Goal: Task Accomplishment & Management: Complete application form

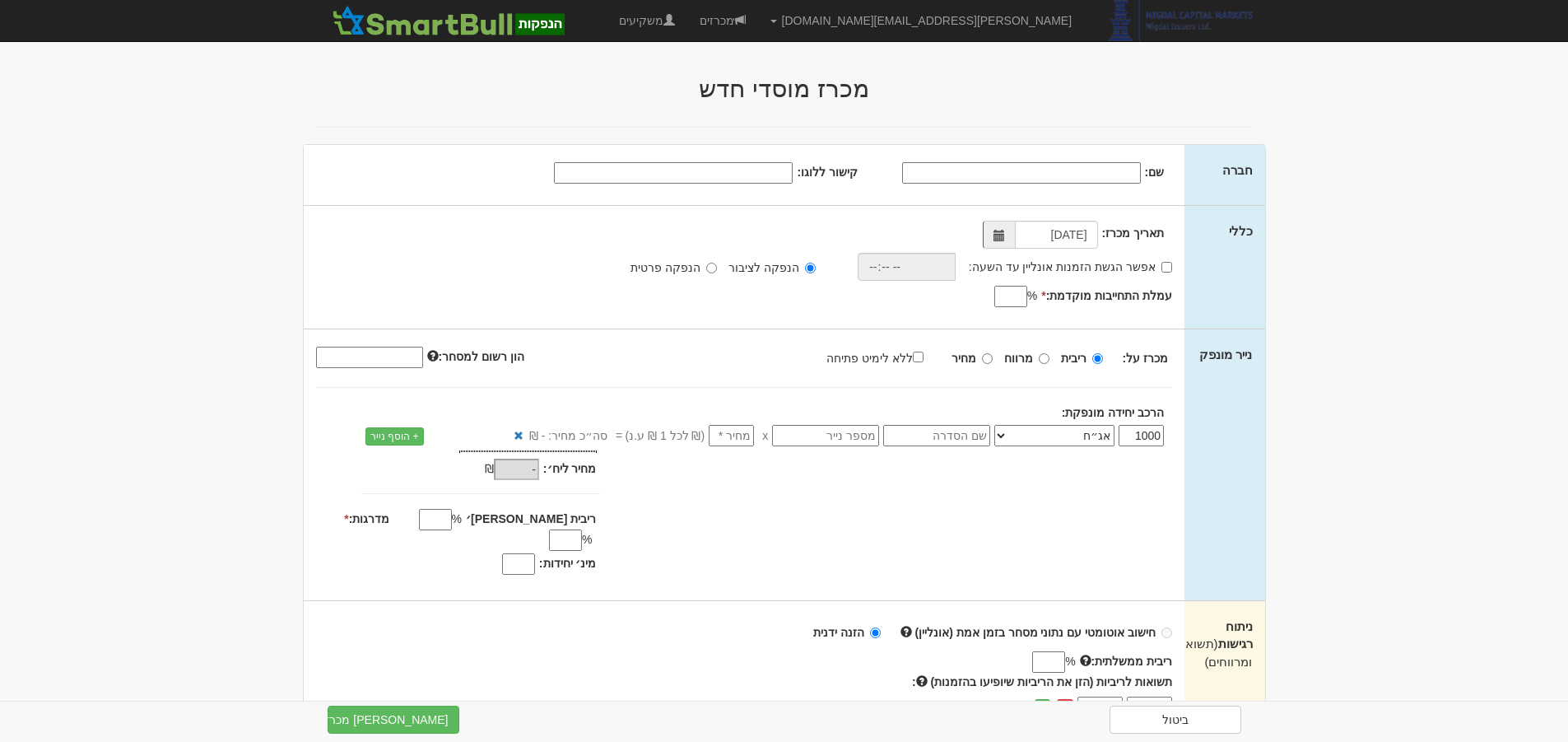
click at [1102, 177] on input "שם:" at bounding box center [1021, 172] width 239 height 21
click at [764, 173] on input "קישור ללוגו:" at bounding box center [673, 172] width 239 height 21
paste input "data:image/jpeg;base64,/9j/4AAQSkZJRgABAQAAAQABAAD/2wCEAAoHCBIREhISERISGBIREhIV…"
type input "data:image/jpeg;base64,/9j/4AAQSkZJRgABAQAAAQABAAD/2wCEAAoHCBIREhISERISGBIREhIV…"
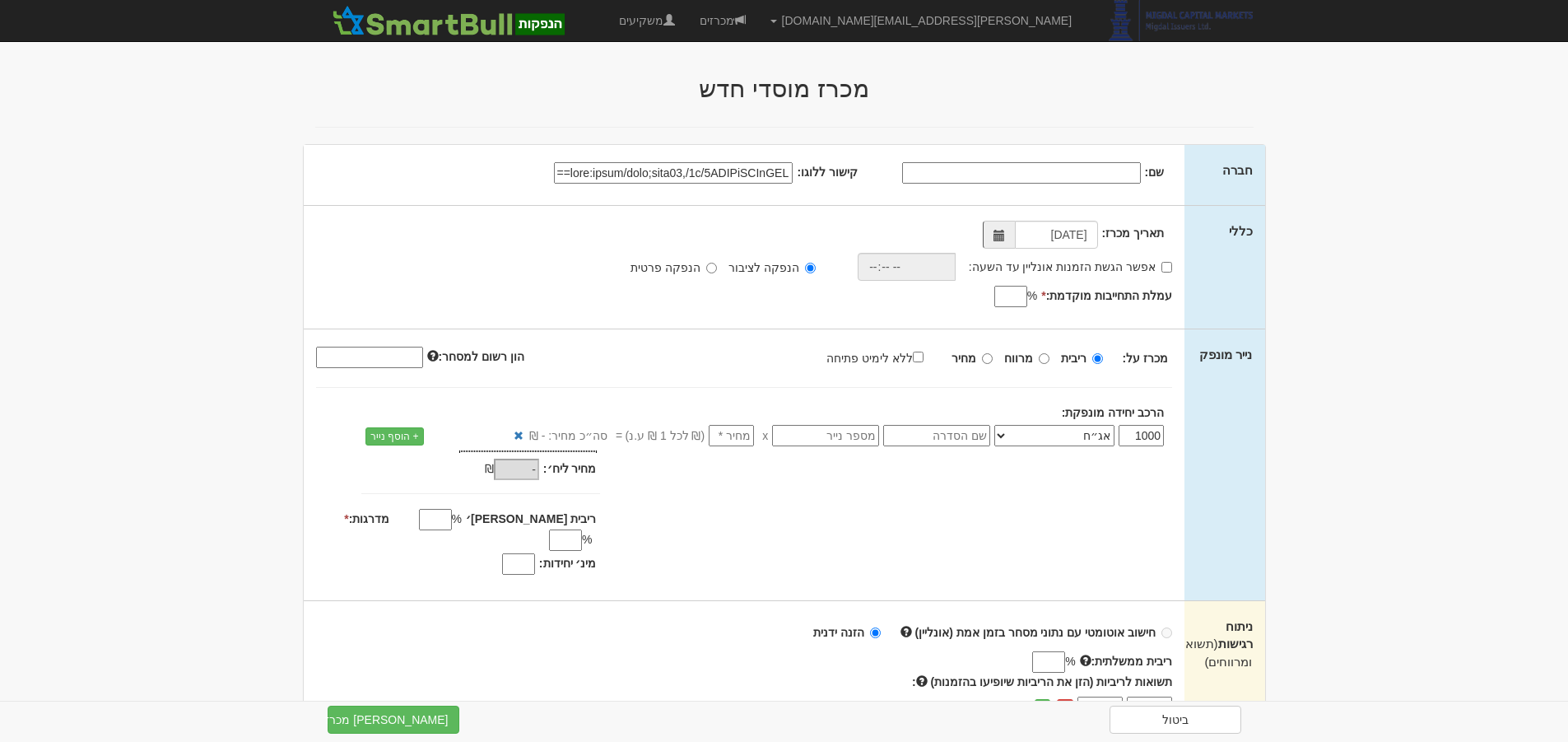
click at [752, 176] on input "קישור ללוגו:" at bounding box center [673, 172] width 239 height 21
click at [635, 174] on input "קישור ללוגו:" at bounding box center [673, 172] width 239 height 21
paste input "data:image/jpeg;base64,/9j/4AAQSkZJRgABAQAAAQABAAD/2wCEAAoHCBIREhISERISGBIREhIV…"
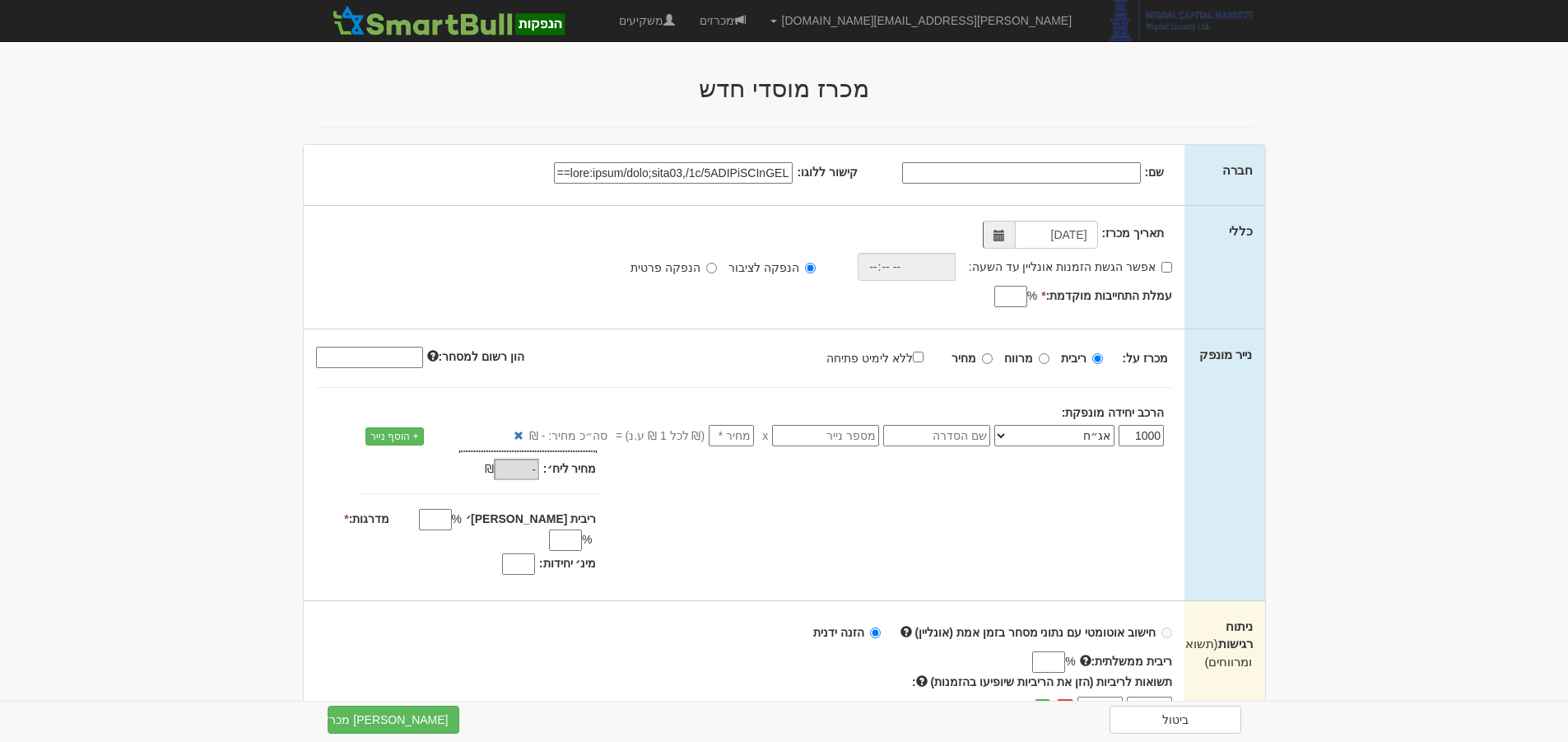
type input "data:image/jpeg;base64,/9j/4AAQSkZJRgABAQAAAQABAAD/2wCEAAoHCBIREhISERISGBIREhIV…"
click at [629, 212] on div "תאריך מכרז: 25/08/2025 אפשר הגשת הזמנות אונליין עד השעה: * %" at bounding box center [744, 266] width 882 height 123
click at [668, 173] on input "קישור ללוגו:" at bounding box center [673, 172] width 239 height 21
click at [1128, 181] on input "שם:" at bounding box center [1021, 172] width 239 height 21
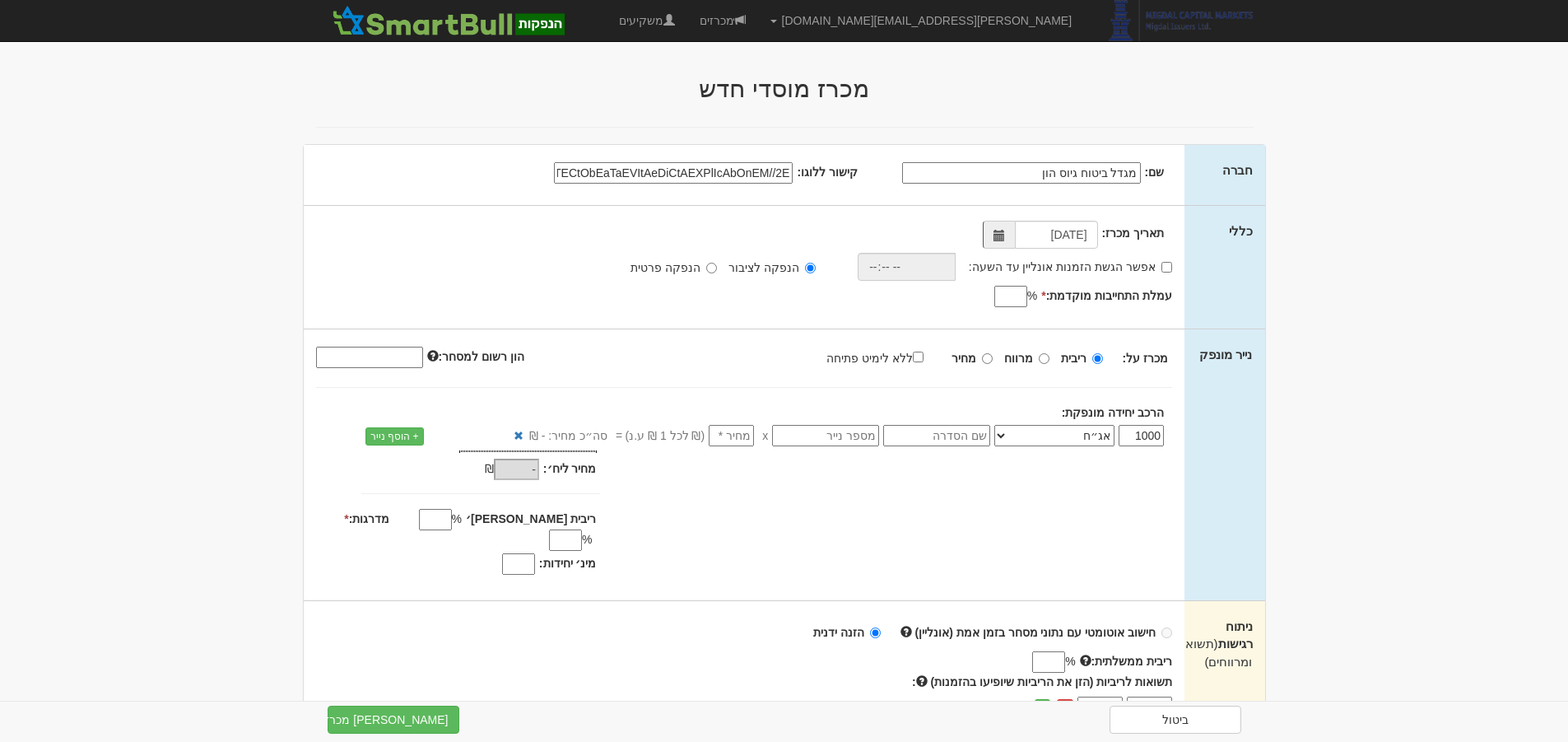
click at [1006, 237] on span at bounding box center [998, 234] width 32 height 28
type input "מגדל ביטוח גיוס הון"
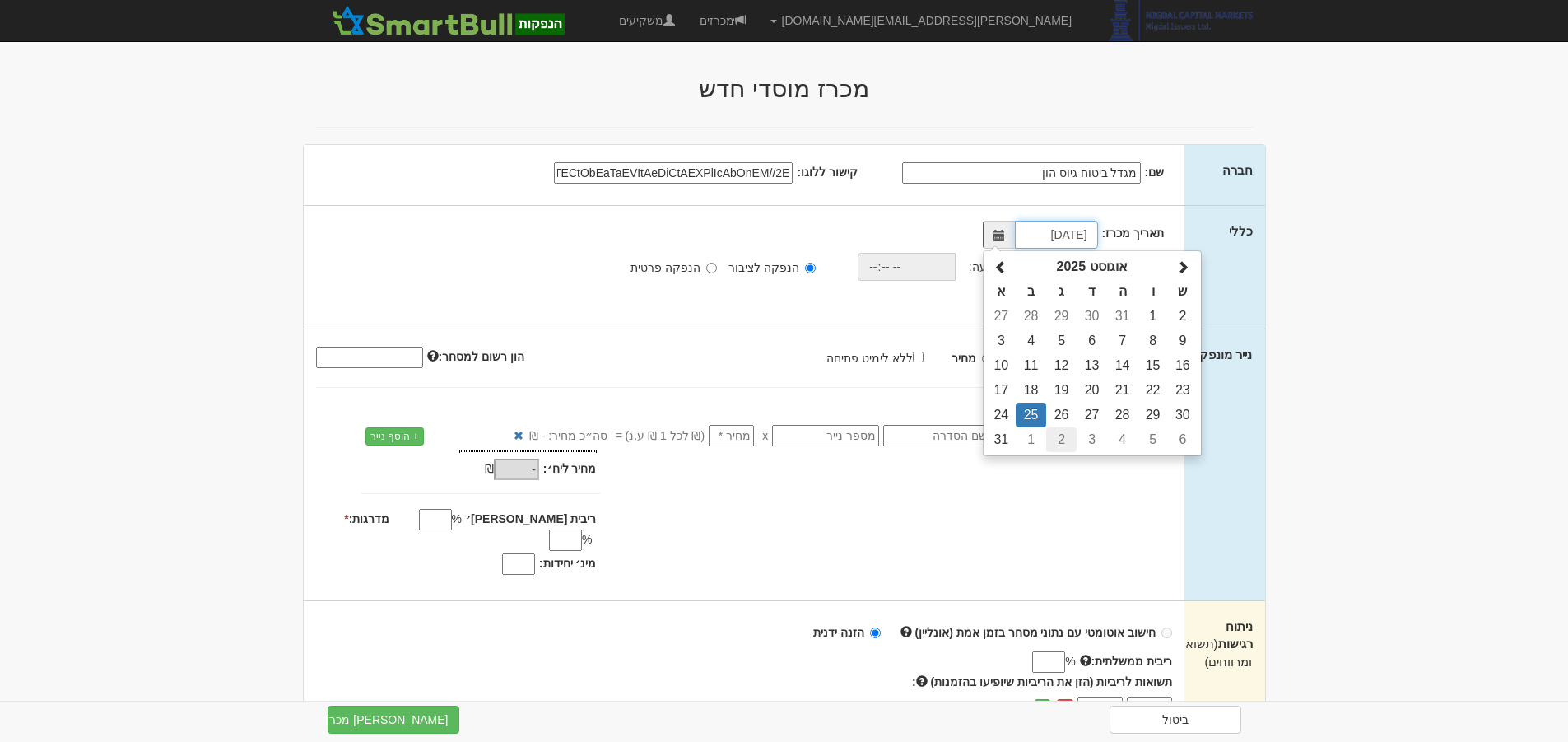
click at [1069, 436] on td "2" at bounding box center [1061, 439] width 31 height 25
type input "02/09/2025"
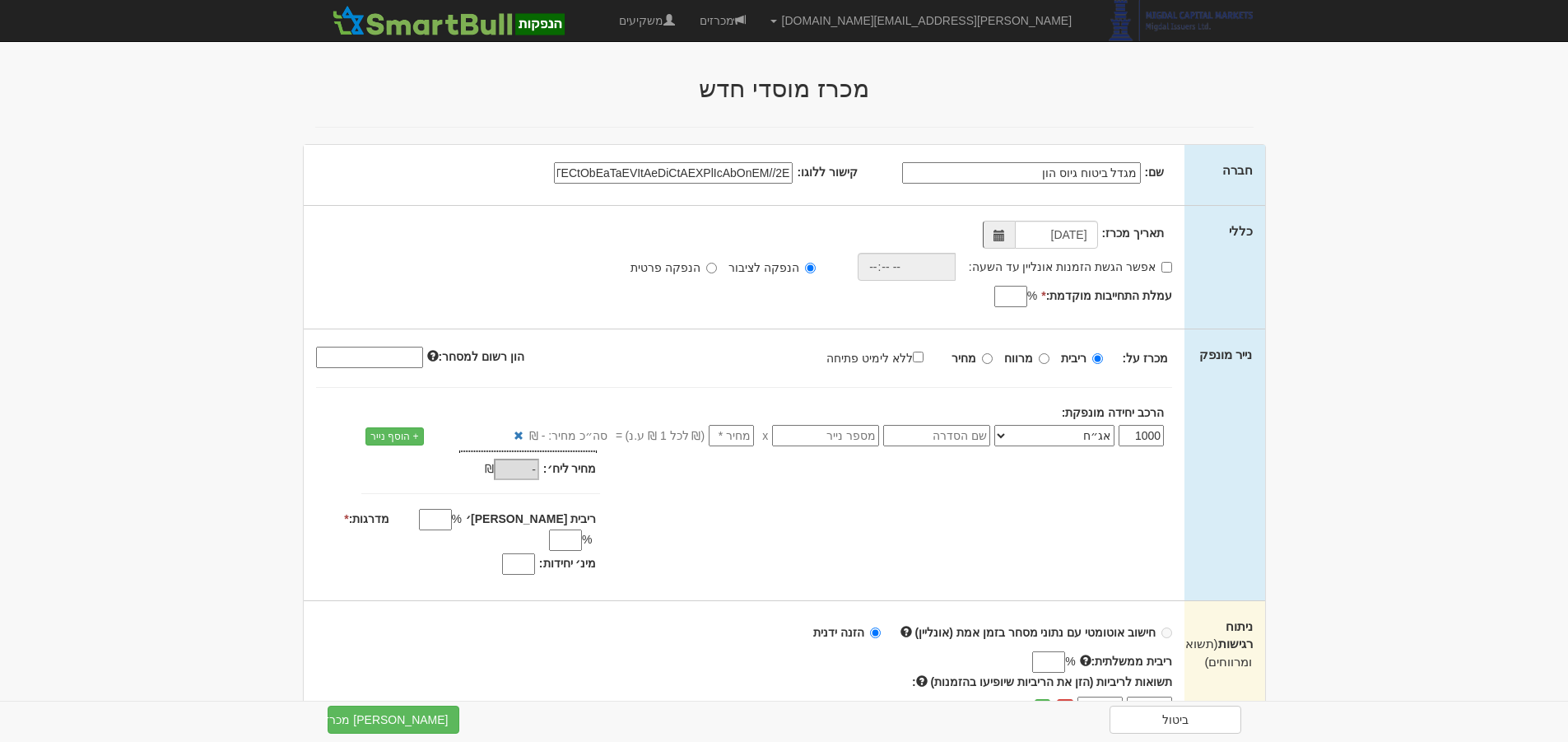
click at [1003, 300] on input "עמלת התחייבות מוקדמת: *" at bounding box center [1011, 296] width 33 height 21
type input "0.8"
click at [980, 435] on input "text" at bounding box center [937, 435] width 107 height 21
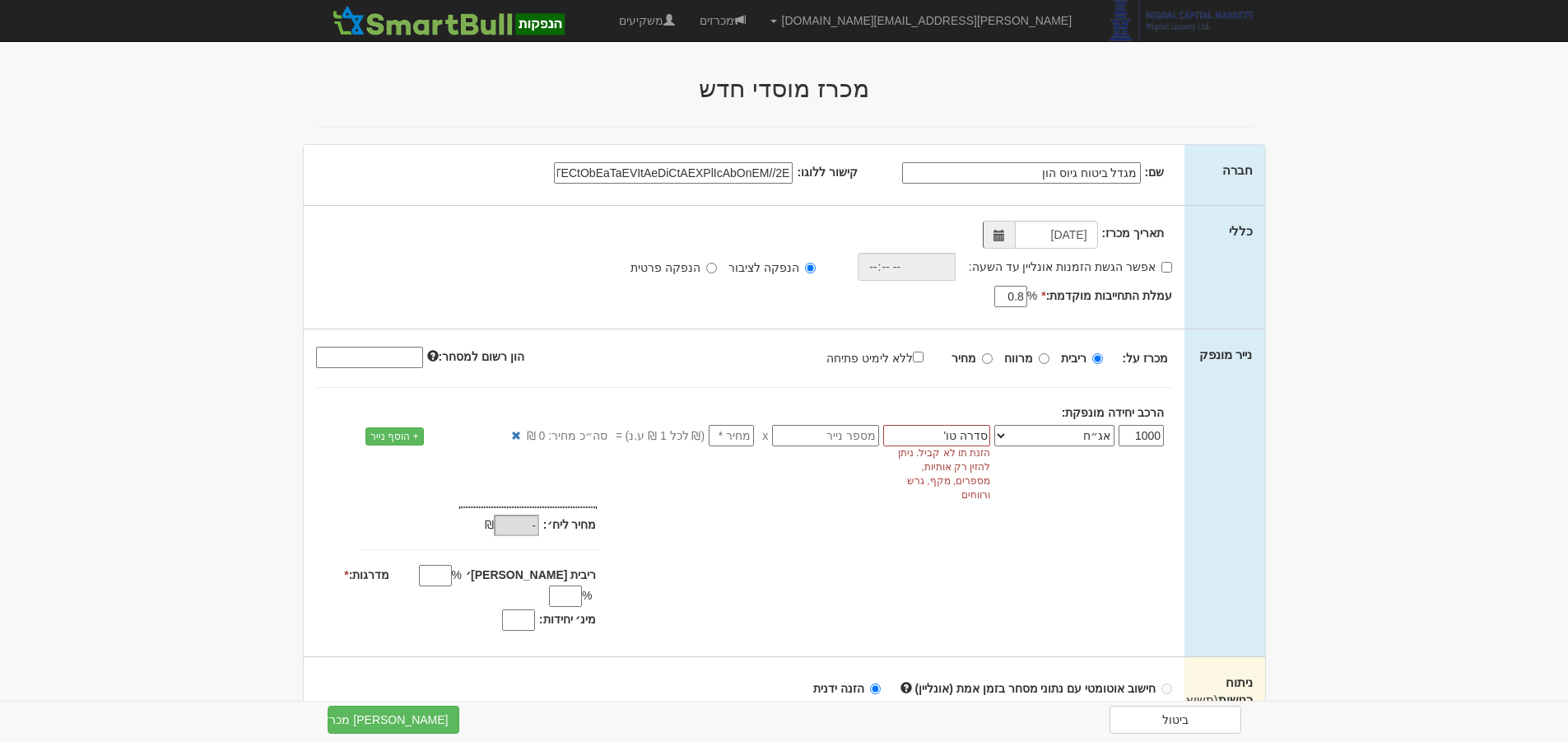
type input "סדרה טו'"
drag, startPoint x: 1128, startPoint y: 434, endPoint x: 1197, endPoint y: 434, distance: 69.0
click at [1197, 434] on div "נייר מונפק מכרז על: ריבית מרווח מחיר x" at bounding box center [784, 492] width 961 height 327
type input "500"
click at [943, 436] on input "סדרה טו'" at bounding box center [937, 435] width 107 height 21
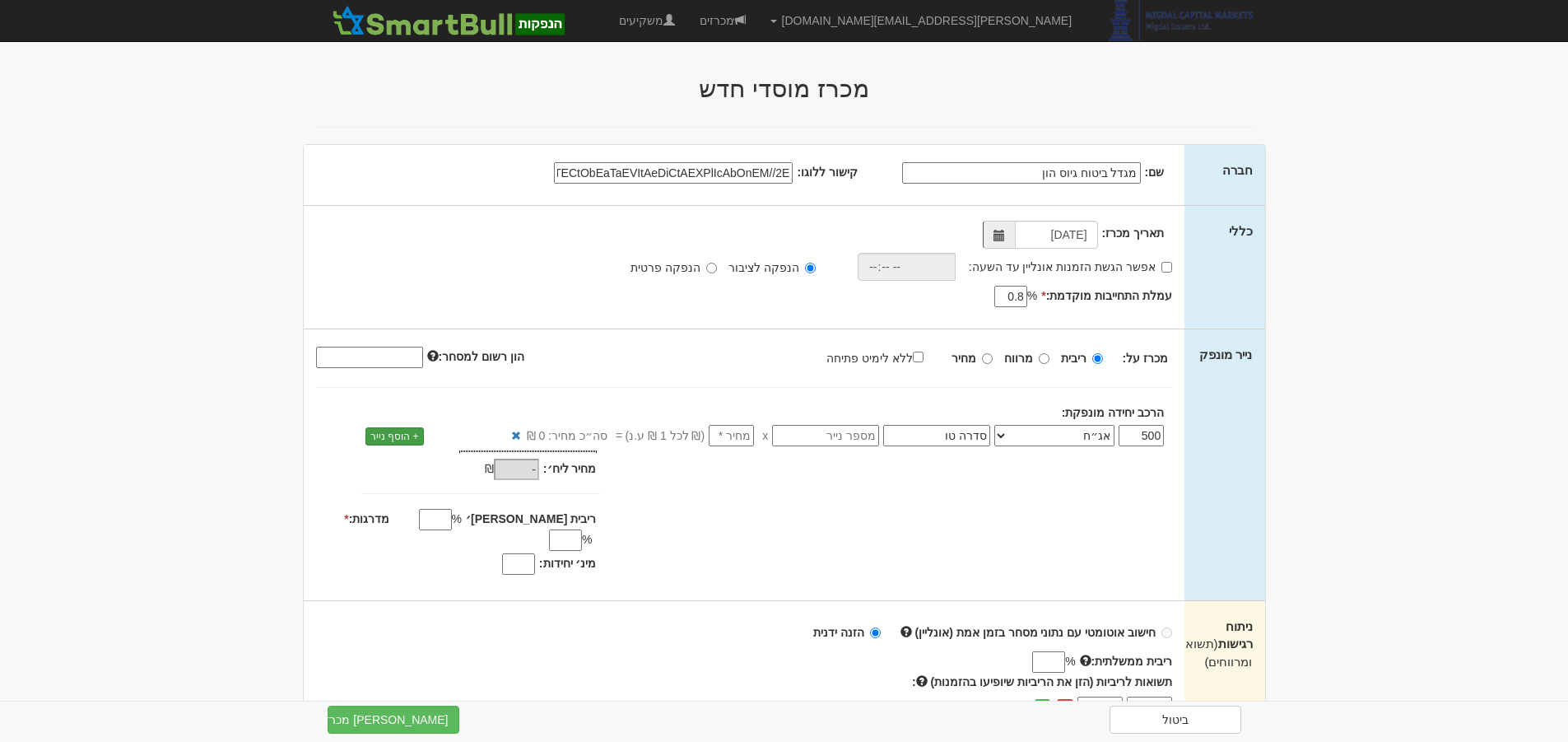
type input "סדרה טו"
click at [394, 440] on link "+ הוסף נייר" at bounding box center [394, 437] width 58 height 19
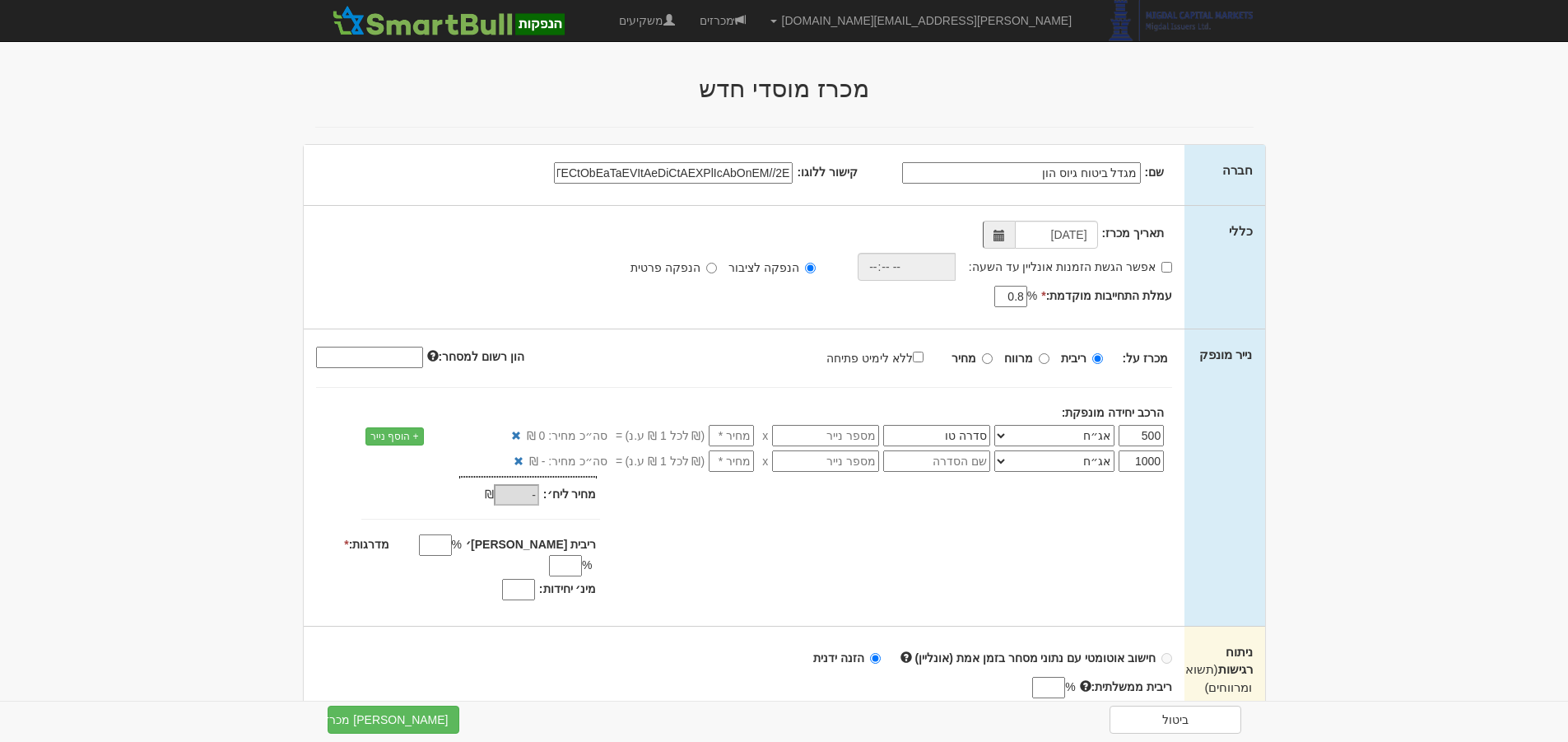
drag, startPoint x: 1131, startPoint y: 458, endPoint x: 1432, endPoint y: 447, distance: 301.2
click at [1432, 447] on body "amitg@msh.co.il הגדרות חשבונות הנפקה תבניות הודעות קיבול" at bounding box center [784, 737] width 1568 height 1475
type input "500"
click at [947, 467] on input "text" at bounding box center [937, 461] width 107 height 21
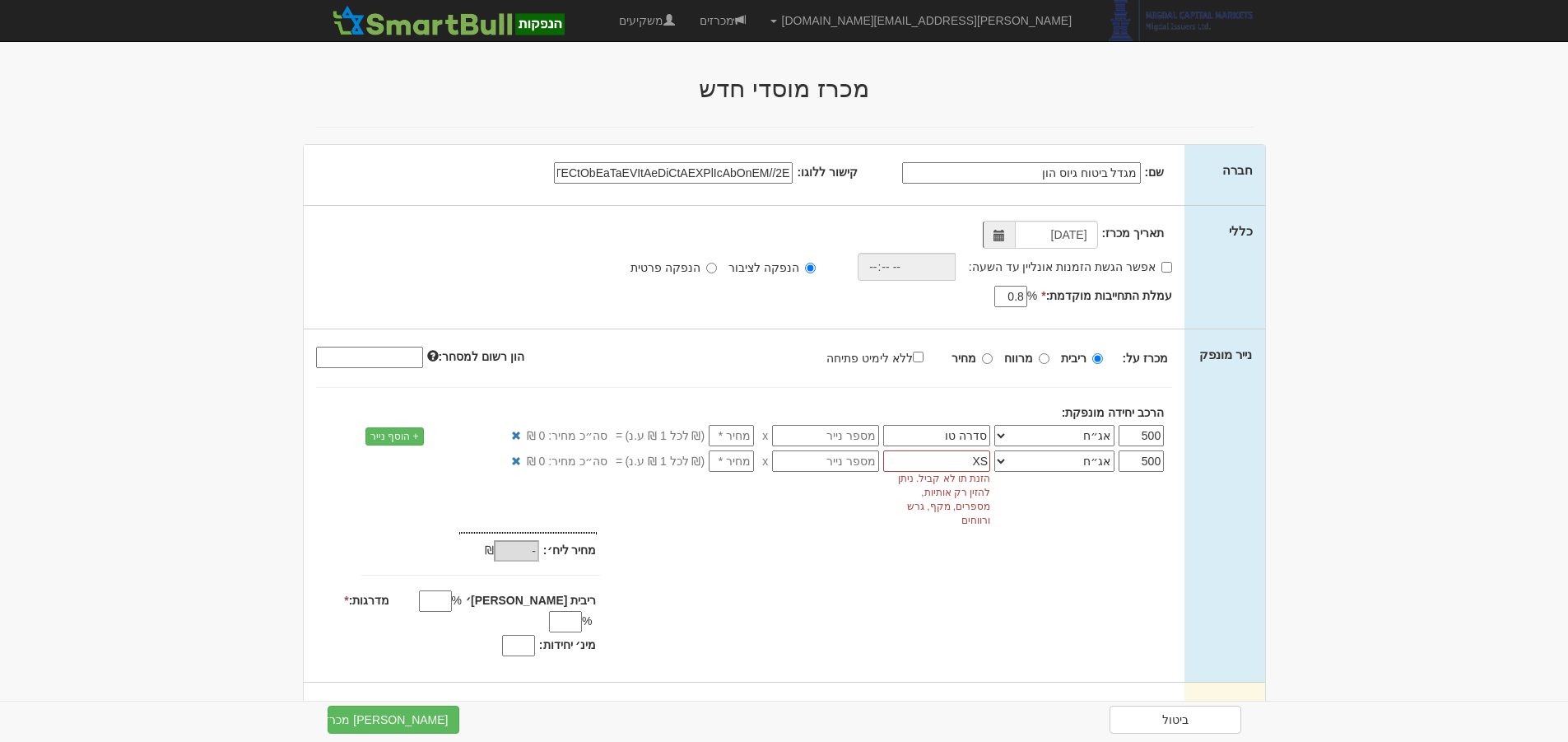
type input "X"
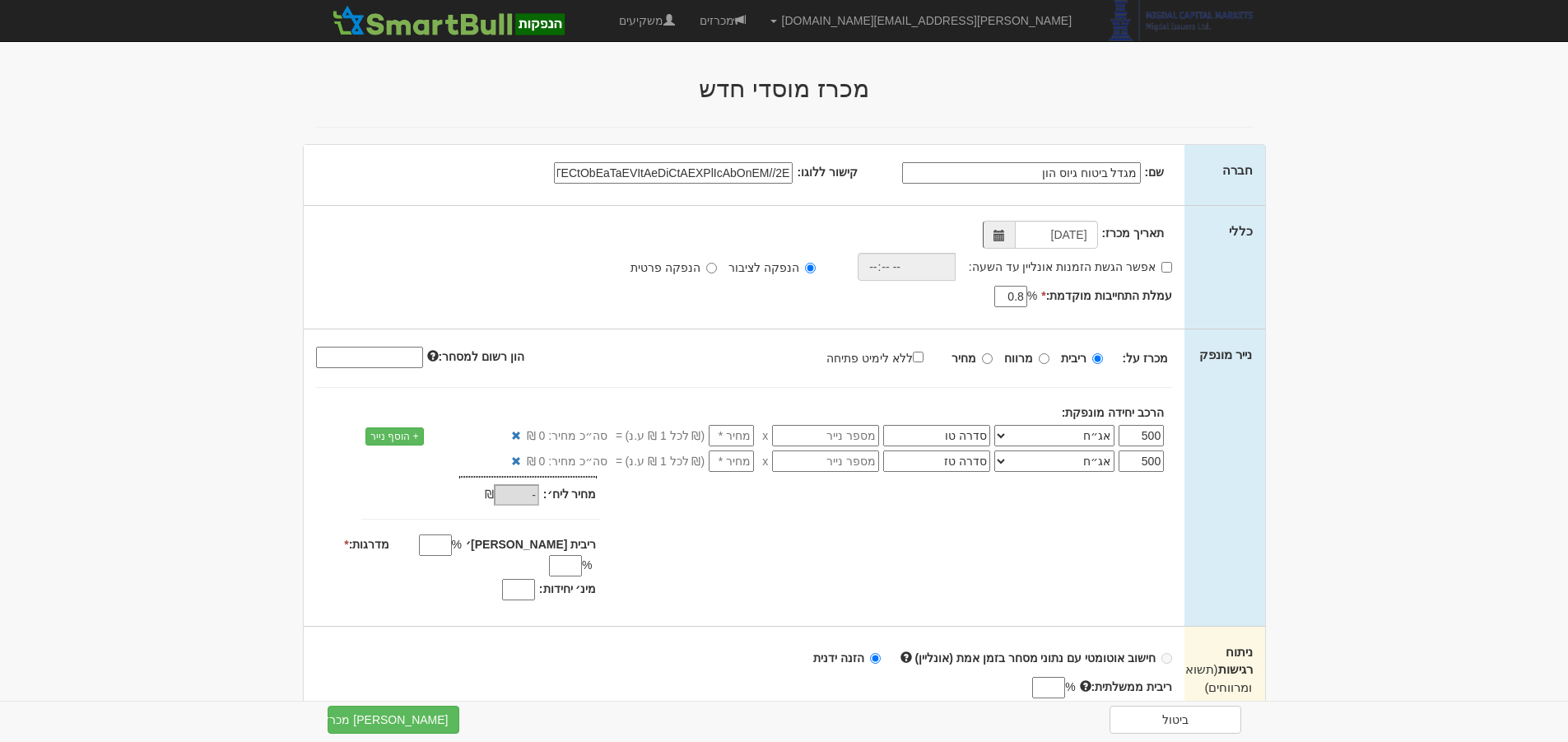
type input "סדרה טז"
click at [1036, 515] on div "מחיר מינ׳: - ₪ * -" at bounding box center [744, 540] width 882 height 130
click at [732, 437] on input "number" at bounding box center [731, 435] width 45 height 21
click at [739, 435] on input "number" at bounding box center [731, 435] width 45 height 21
type input "1"
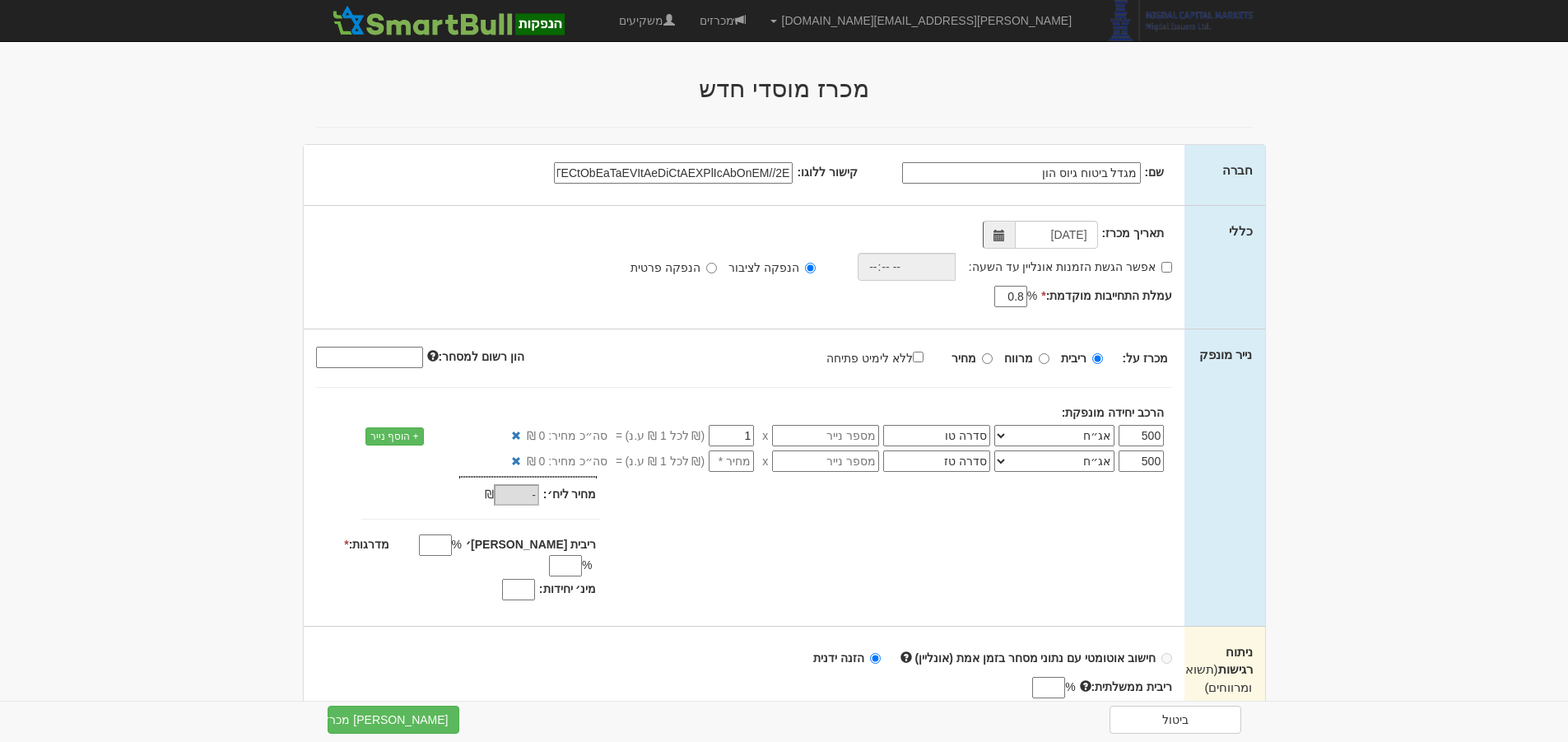
type input "500"
type input "1"
click at [747, 460] on input "number" at bounding box center [731, 461] width 45 height 21
type input "1"
type input "1,000"
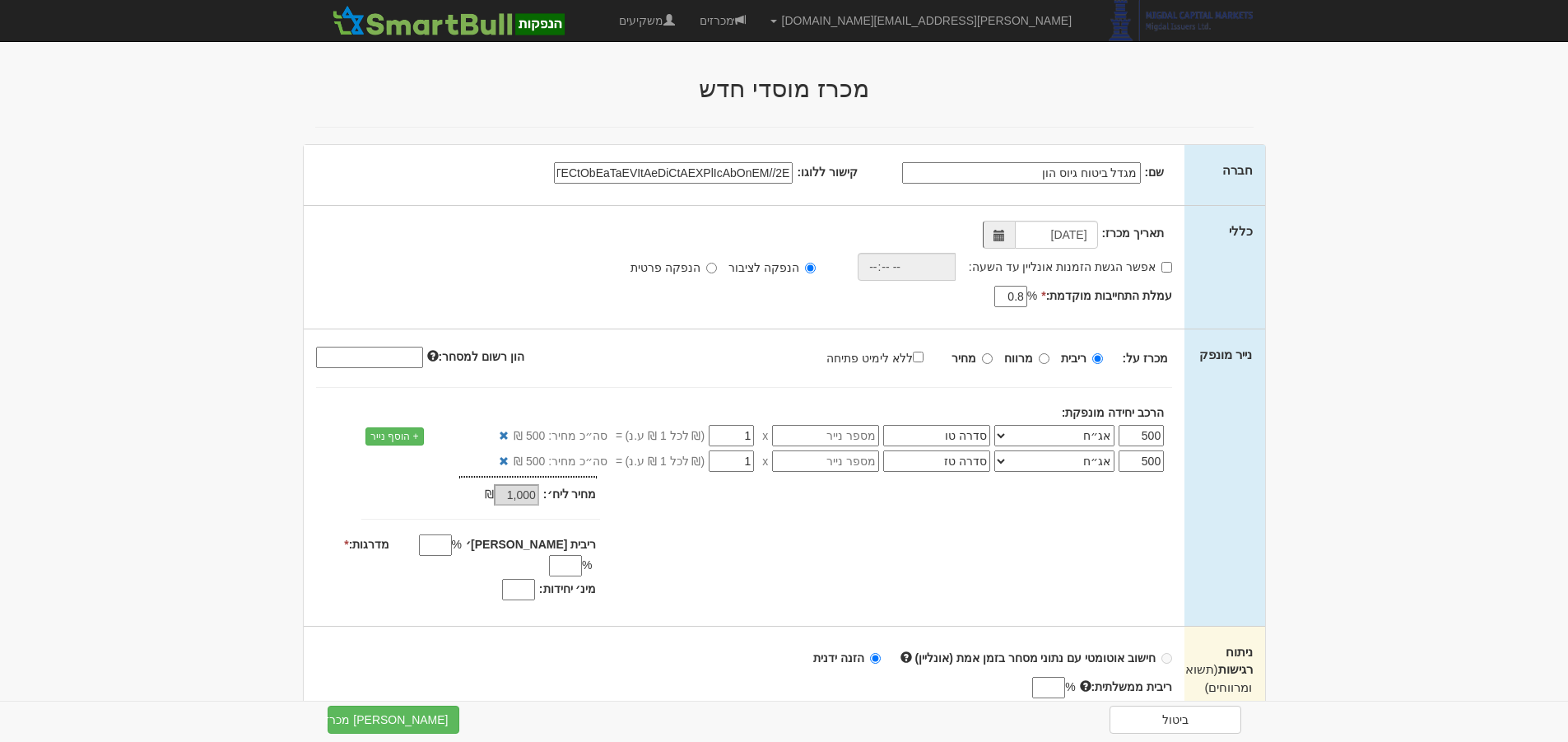
type input "1"
click at [451, 542] on input "ריבית מקס׳" at bounding box center [436, 544] width 33 height 21
type input "6%"
click at [549, 555] on input "מדרגות: *" at bounding box center [565, 565] width 33 height 21
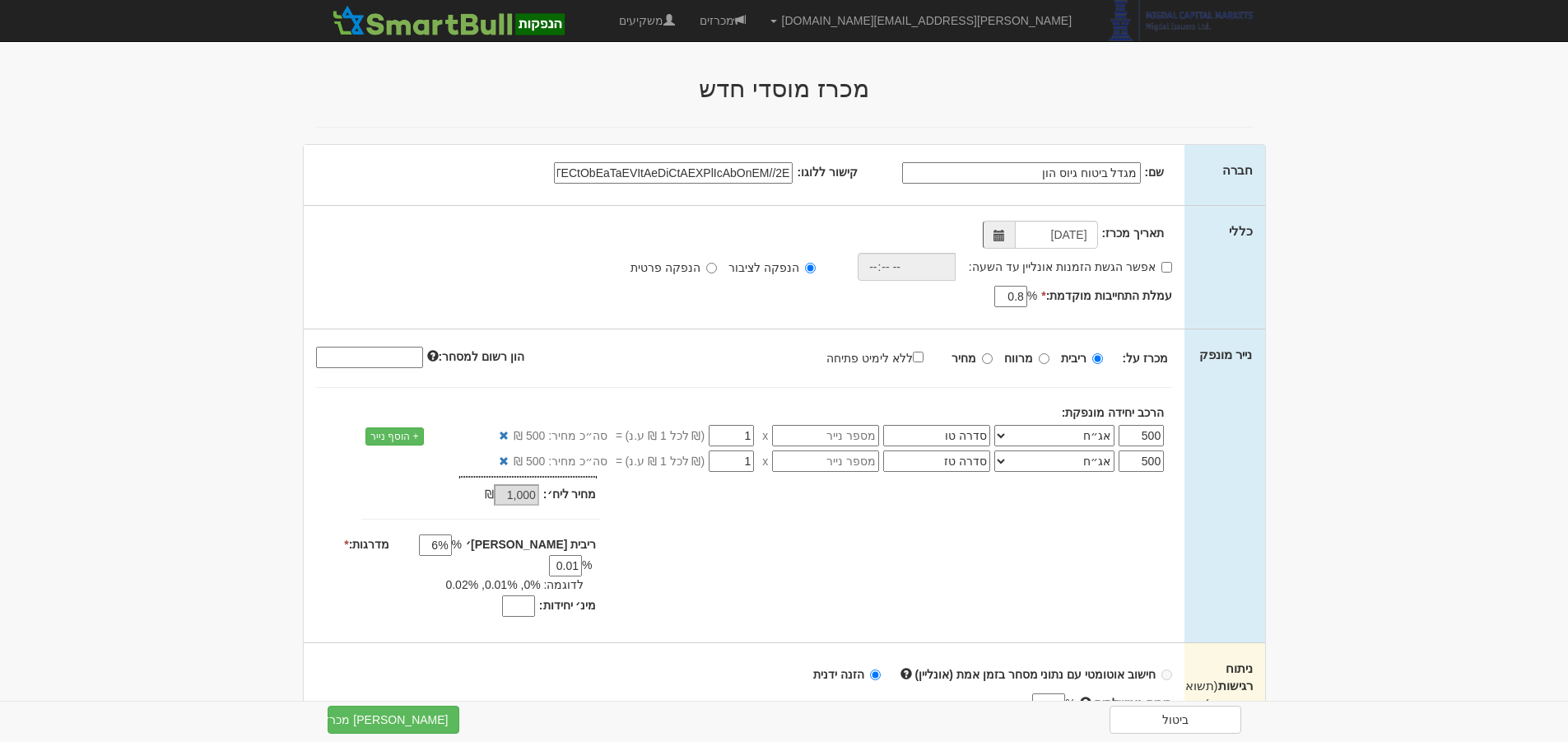
type input "0.01"
click at [526, 595] on input "מינ׳ יחידות:" at bounding box center [519, 605] width 33 height 21
type input "800"
click at [944, 576] on div "מחיר מינ׳: 1,000 ₪ * %" at bounding box center [744, 548] width 882 height 145
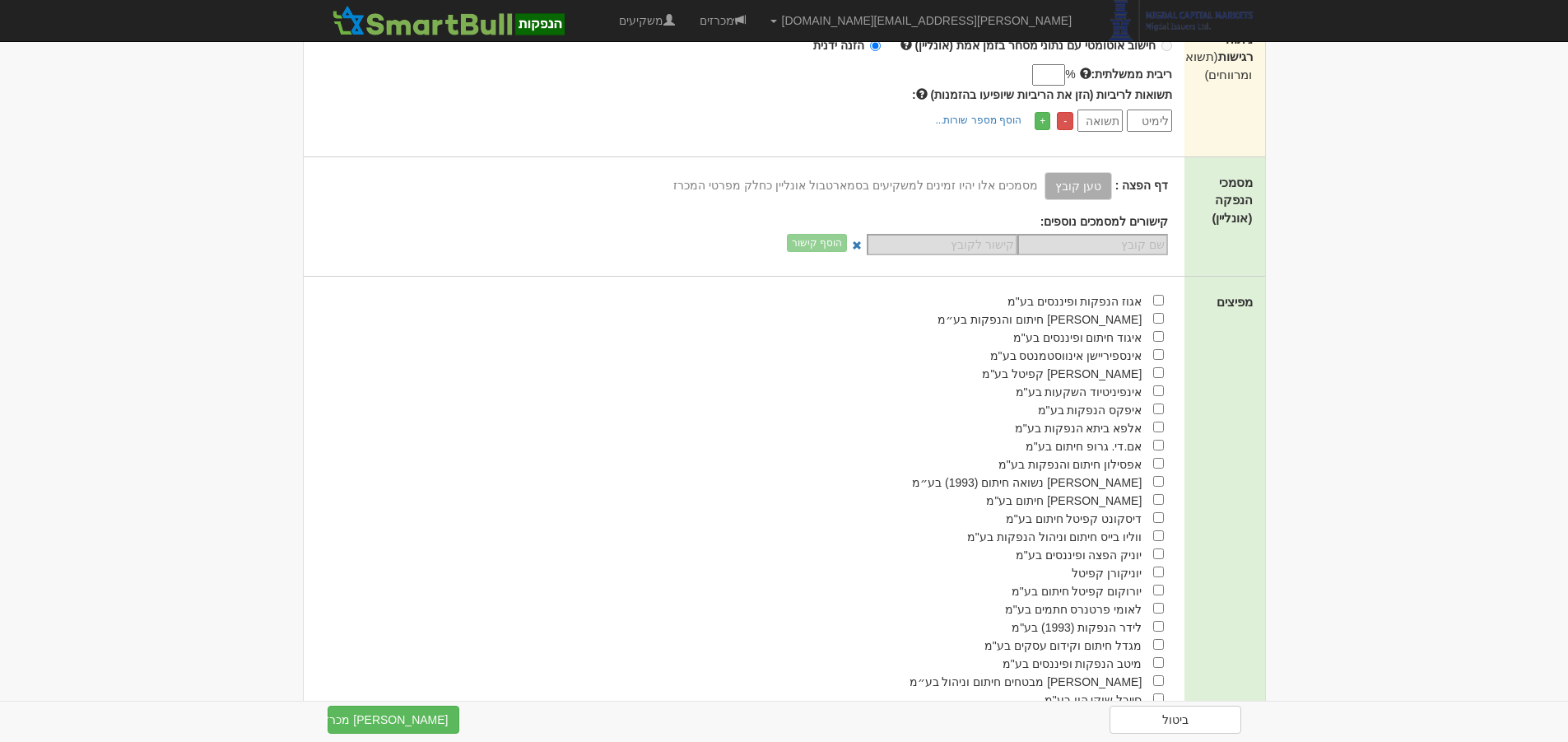
scroll to position [659, 0]
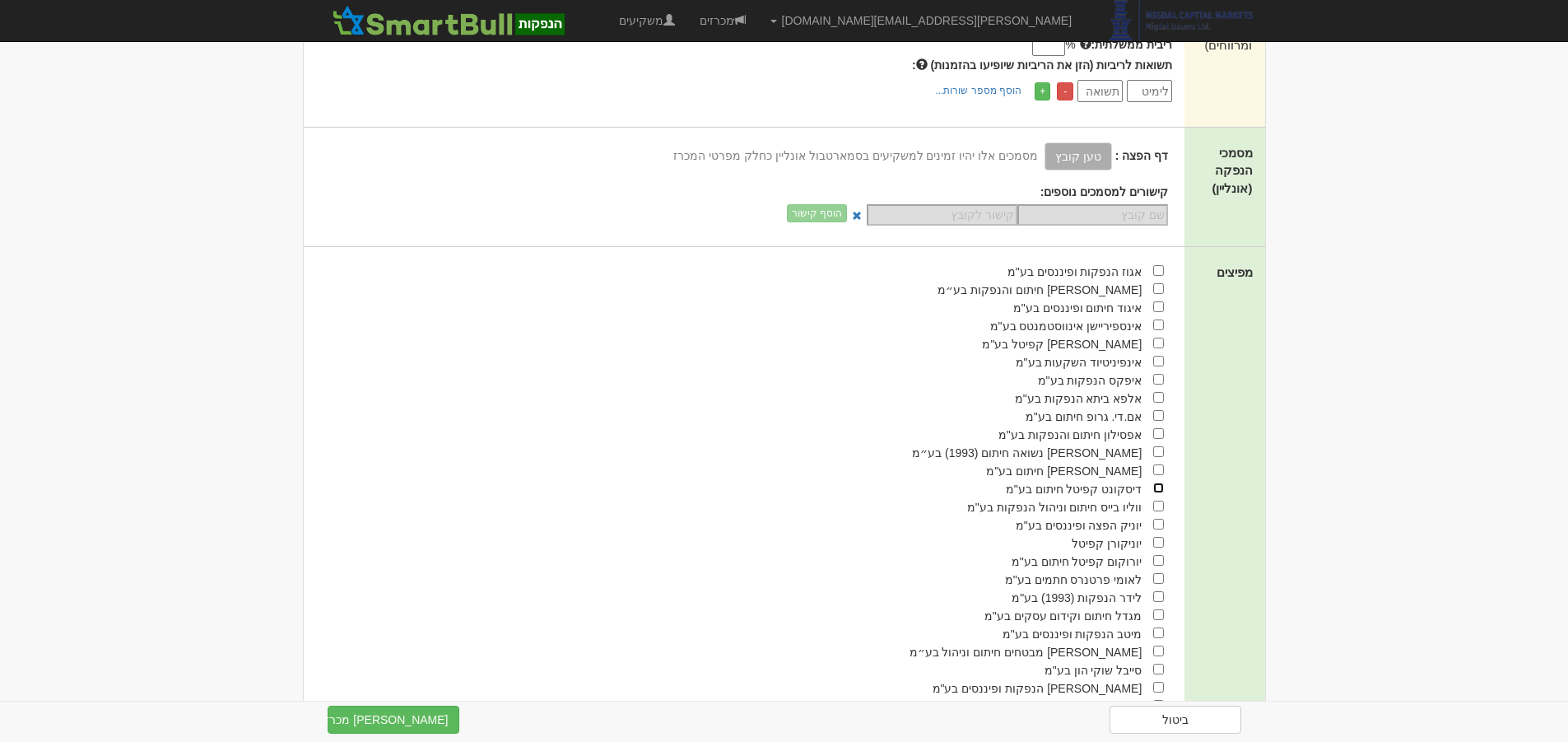
click at [1158, 482] on input "checkbox" at bounding box center [1158, 488] width 11 height 11
checkbox input "true"
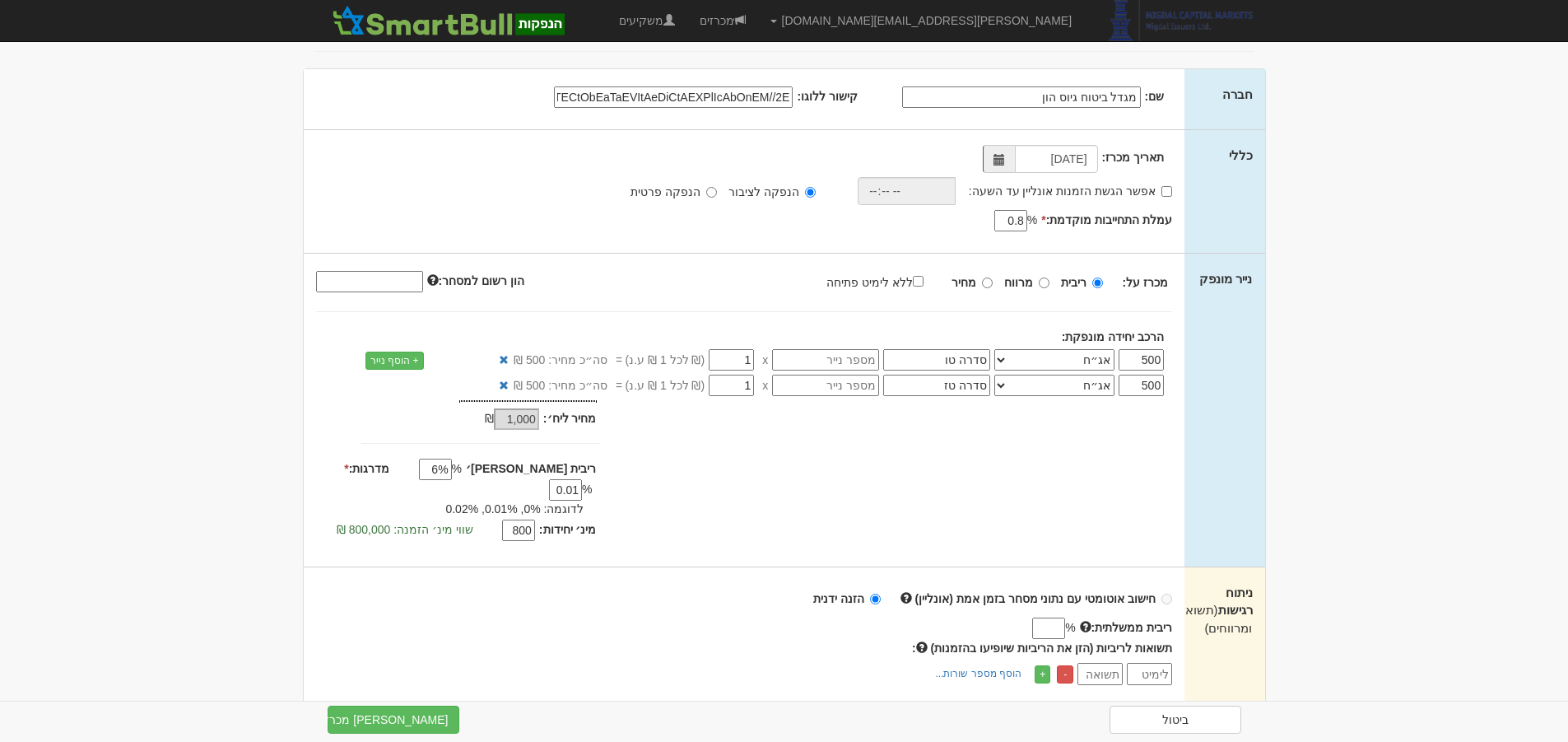
scroll to position [0, 0]
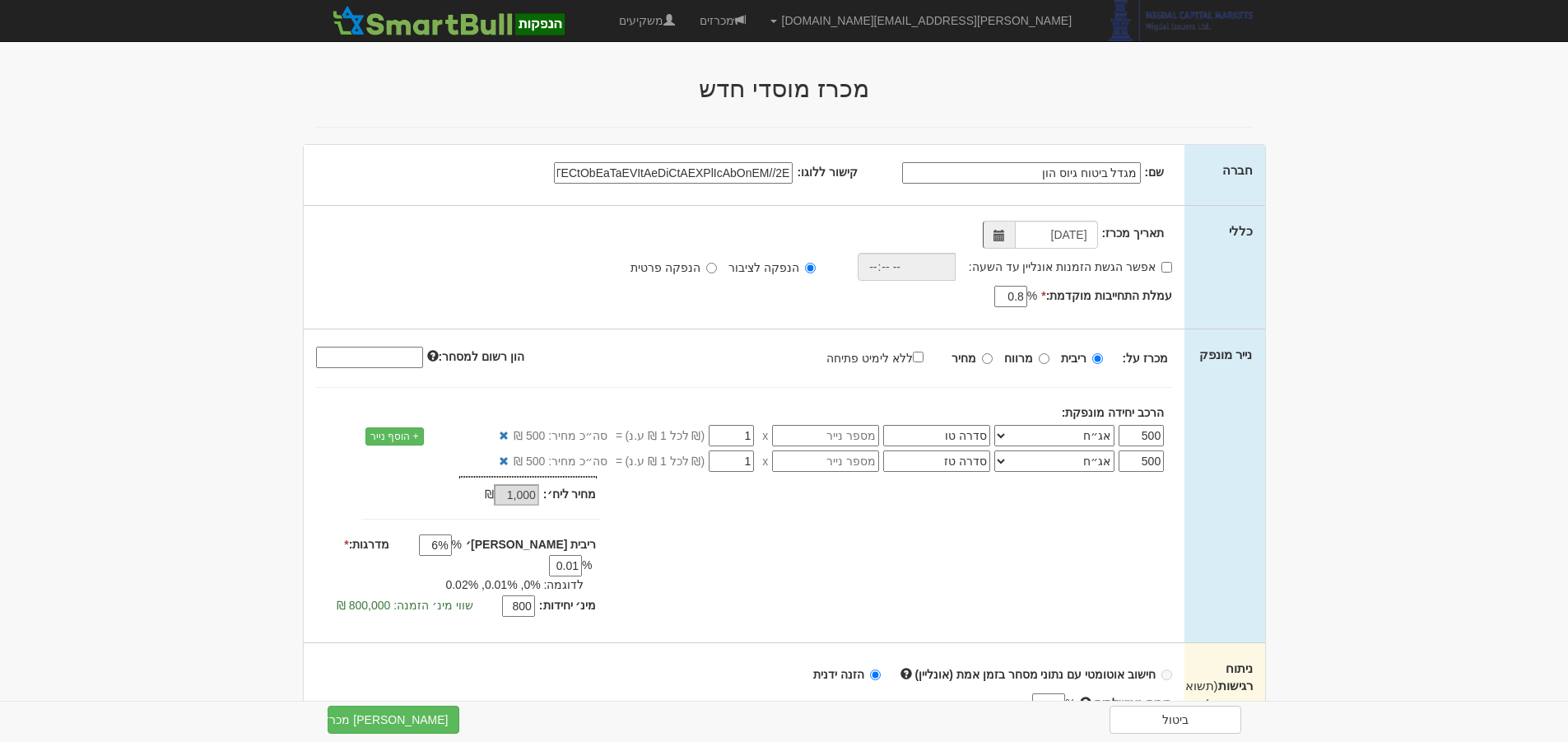
click at [1398, 272] on body "amitg@msh.co.il הגדרות חשבונות הנפקה תבניות הודעות קיבול" at bounding box center [784, 746] width 1568 height 1491
click at [1157, 268] on label "אפשר הגשת הזמנות אונליין עד השעה:" at bounding box center [1070, 266] width 204 height 17
click at [1161, 268] on input "אפשר הגשת הזמנות אונליין עד השעה:" at bounding box center [1167, 267] width 11 height 11
click at [1164, 267] on input "אפשר הגשת הזמנות אונליין עד השעה: *" at bounding box center [1167, 267] width 11 height 11
click at [1161, 267] on input "אפשר הגשת הזמנות אונליין עד השעה:" at bounding box center [1167, 267] width 11 height 11
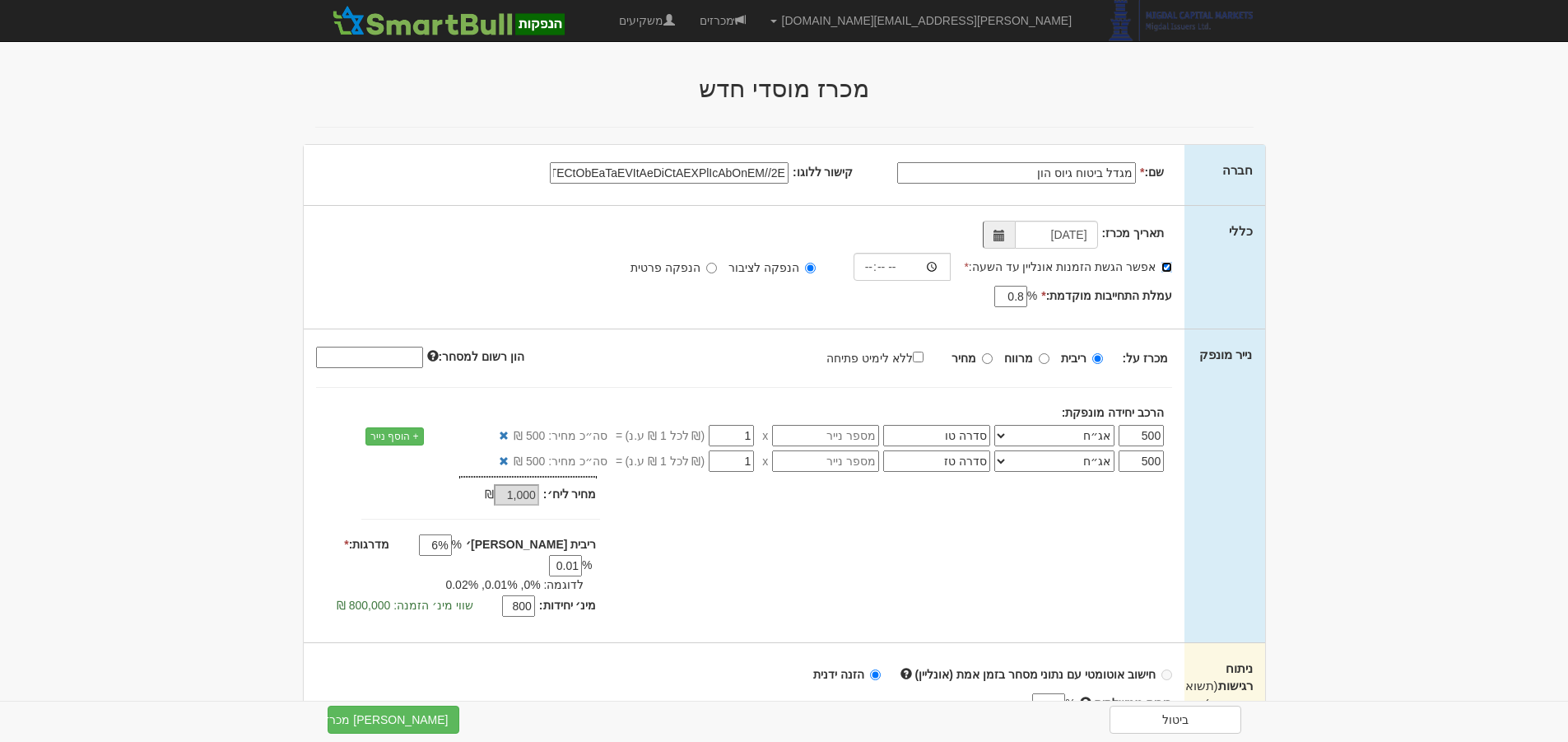
click at [1161, 267] on input "אפשר הגשת הזמנות אונליין עד השעה: *" at bounding box center [1167, 267] width 11 height 11
click at [1161, 267] on input "אפשר הגשת הזמנות אונליין עד השעה:" at bounding box center [1167, 267] width 11 height 11
click at [1161, 267] on input "אפשר הגשת הזמנות אונליין עד השעה: *" at bounding box center [1167, 267] width 11 height 11
click at [1161, 267] on input "אפשר הגשת הזמנות אונליין עד השעה:" at bounding box center [1167, 267] width 11 height 11
click at [1166, 265] on input "אפשר הגשת הזמנות אונליין עד השעה: *" at bounding box center [1167, 267] width 11 height 11
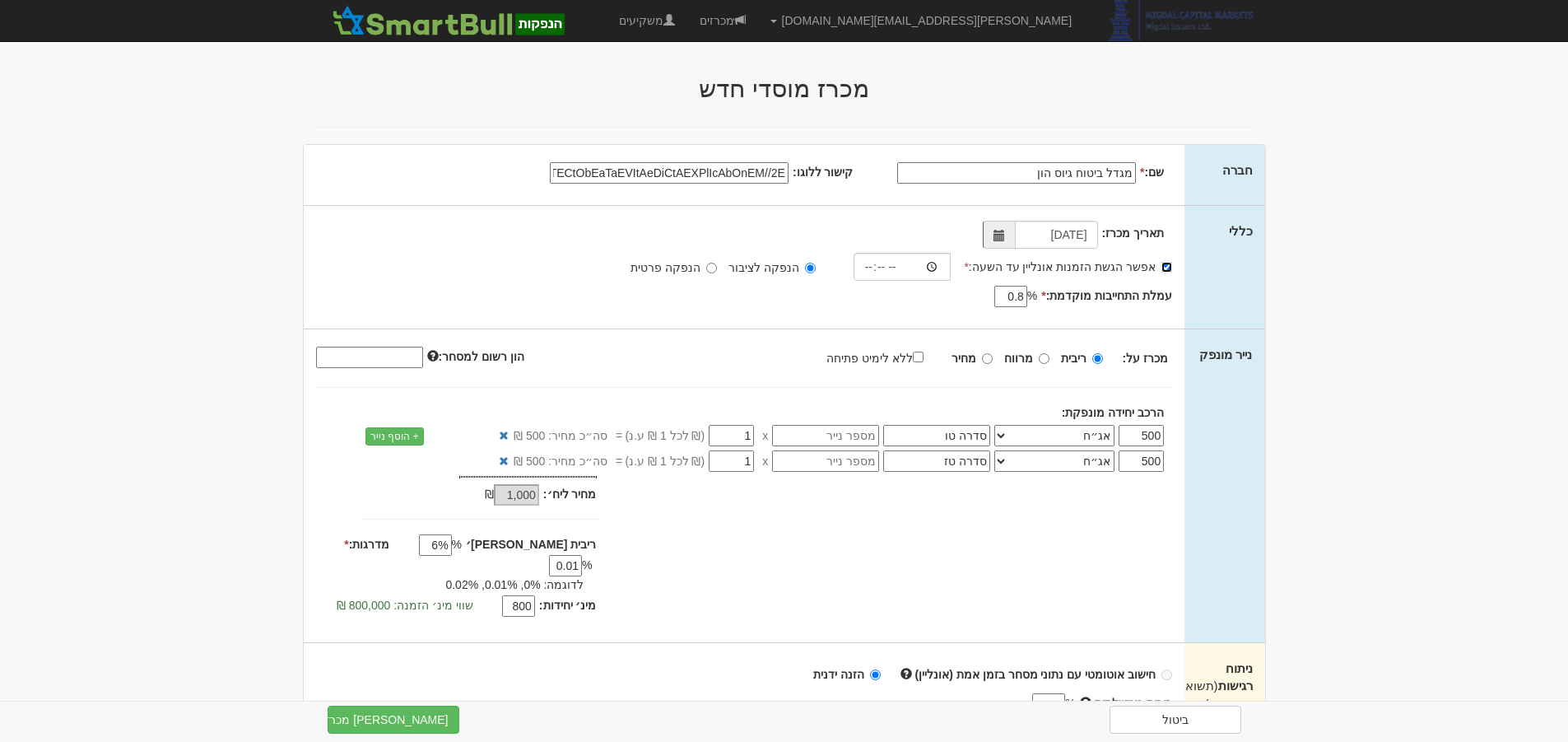
checkbox input "false"
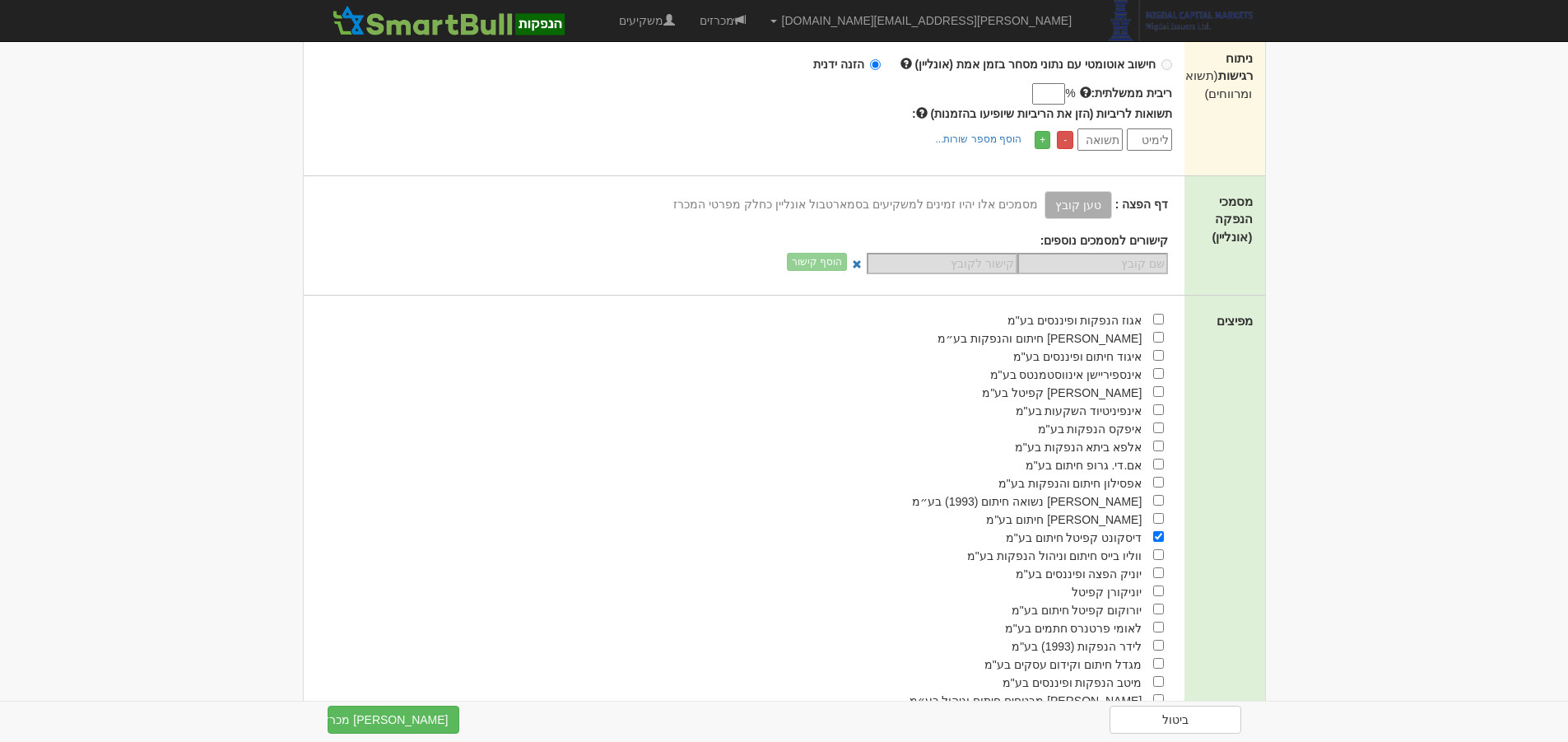
scroll to position [730, 0]
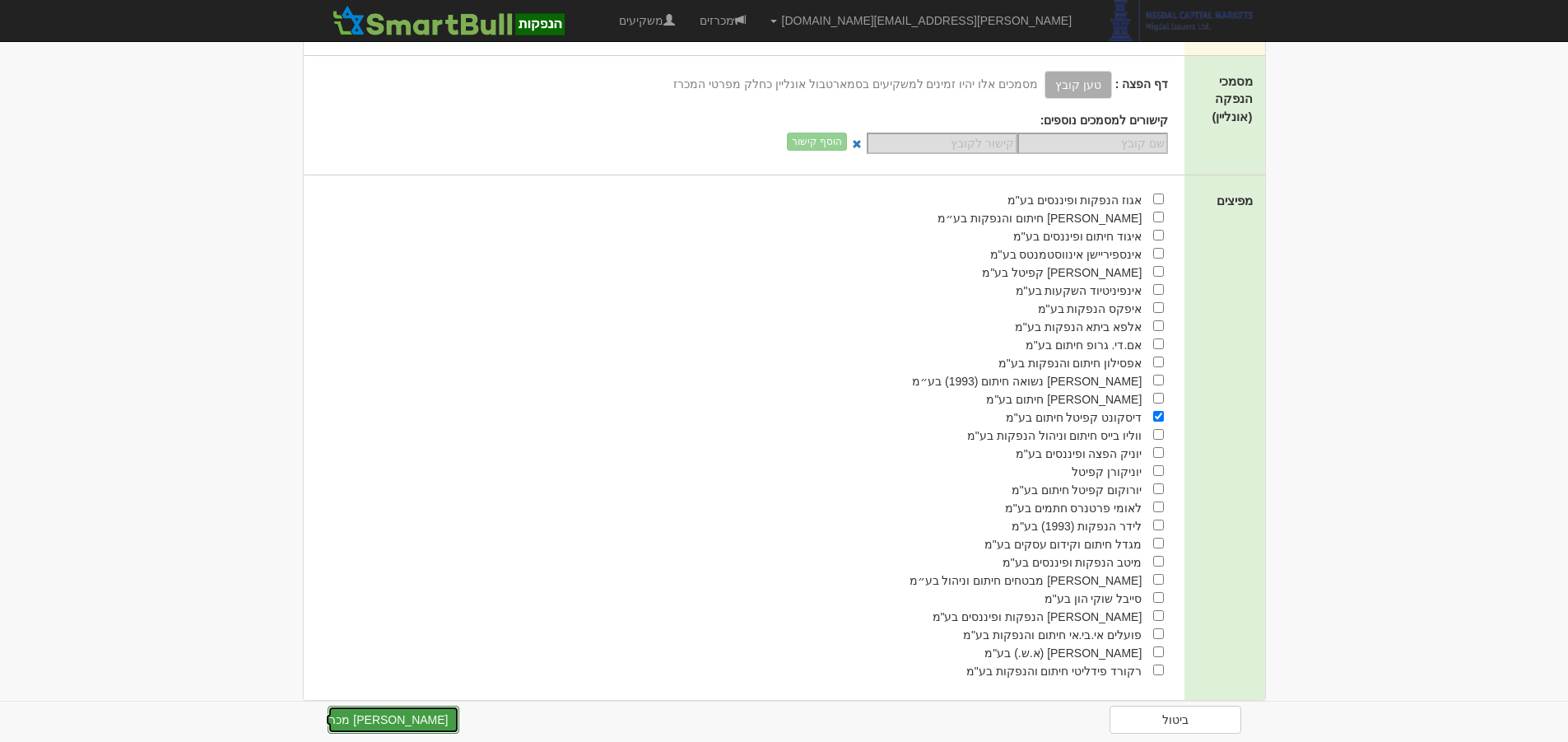
click at [428, 718] on button "צור מכרז" at bounding box center [393, 719] width 131 height 28
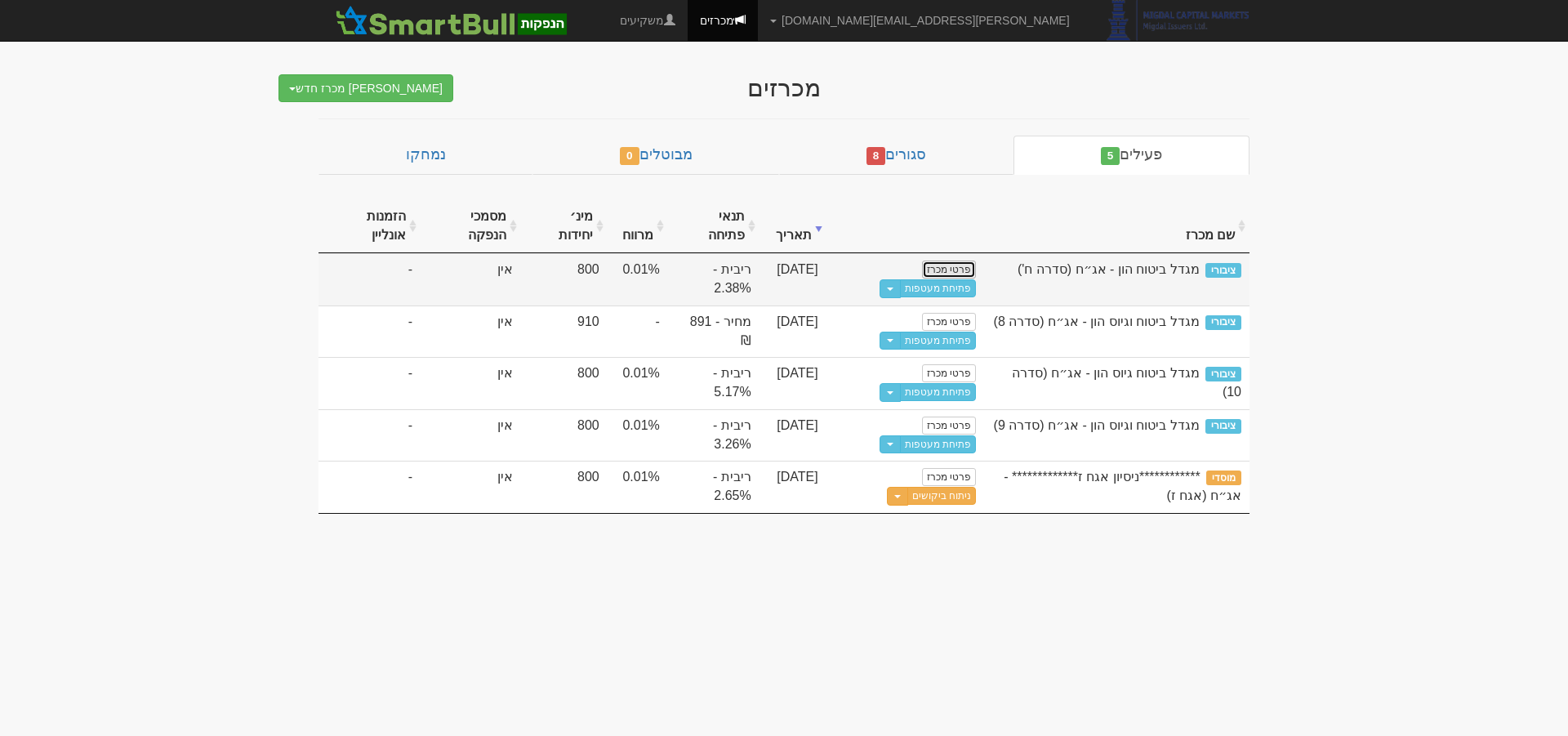
click at [968, 275] on link "פרטי מכרז" at bounding box center [948, 270] width 54 height 18
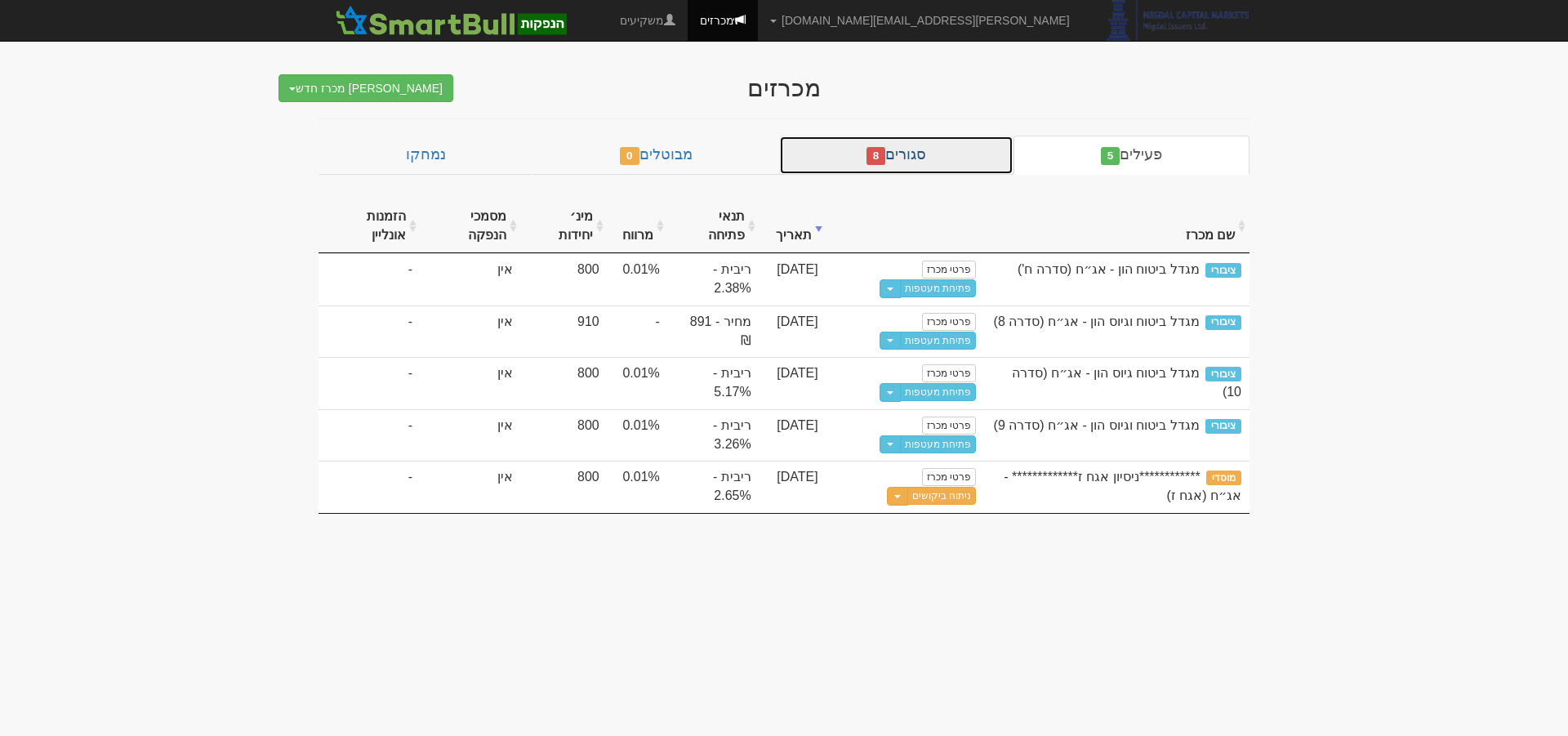
click at [957, 164] on link "סגורים 8" at bounding box center [896, 155] width 234 height 39
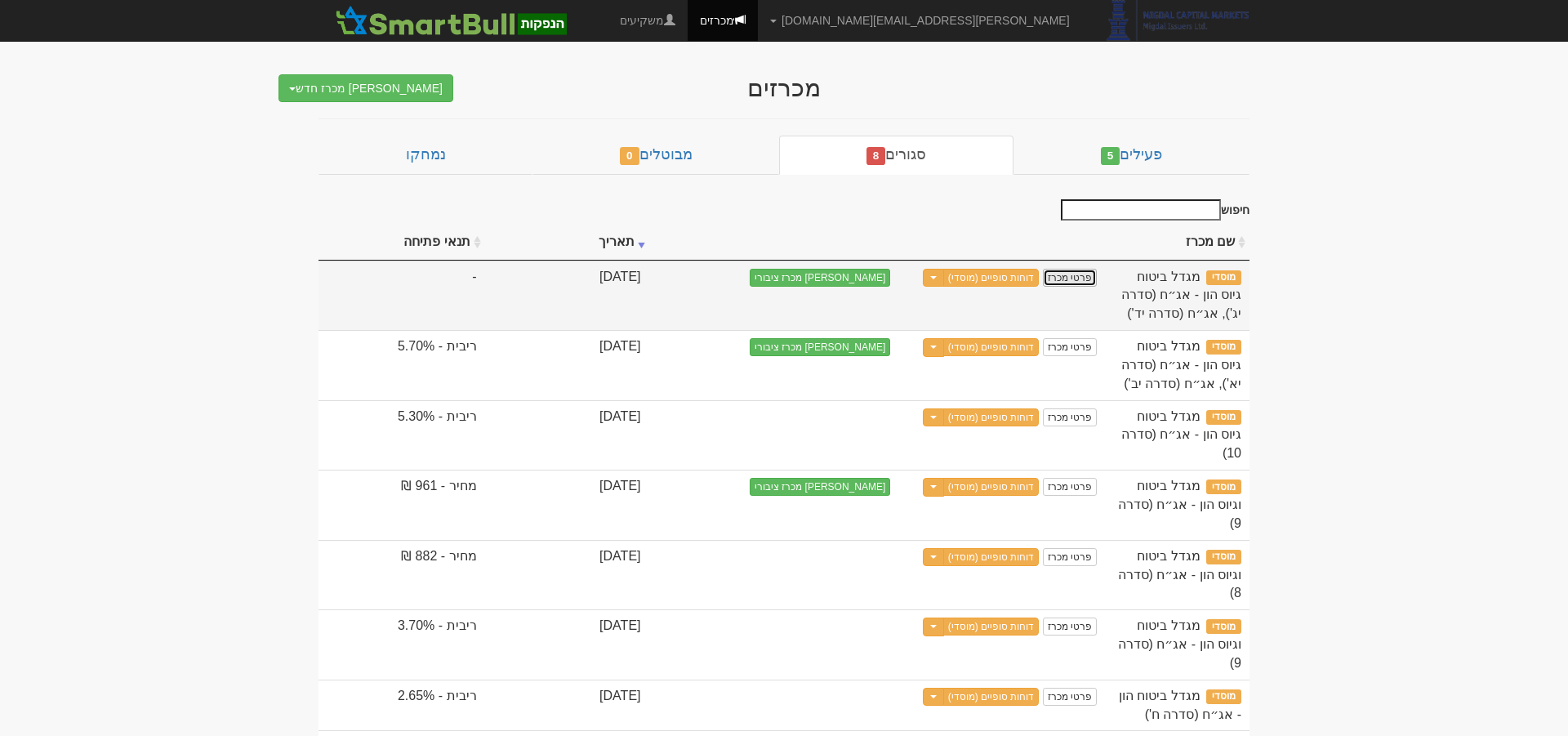
click at [1050, 277] on link "פרטי מכרז" at bounding box center [1070, 278] width 54 height 18
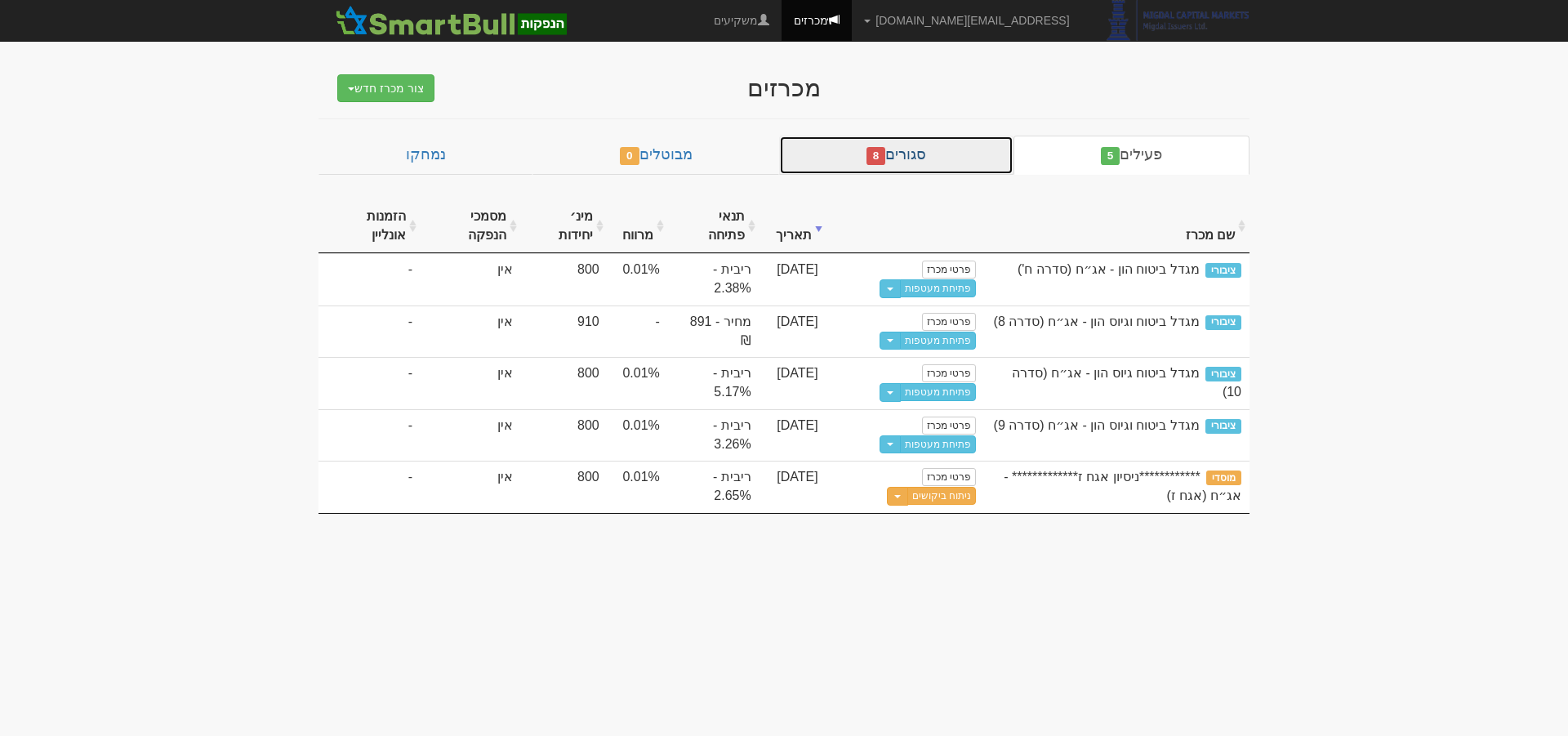
click at [924, 158] on link "סגורים 8" at bounding box center [896, 155] width 234 height 39
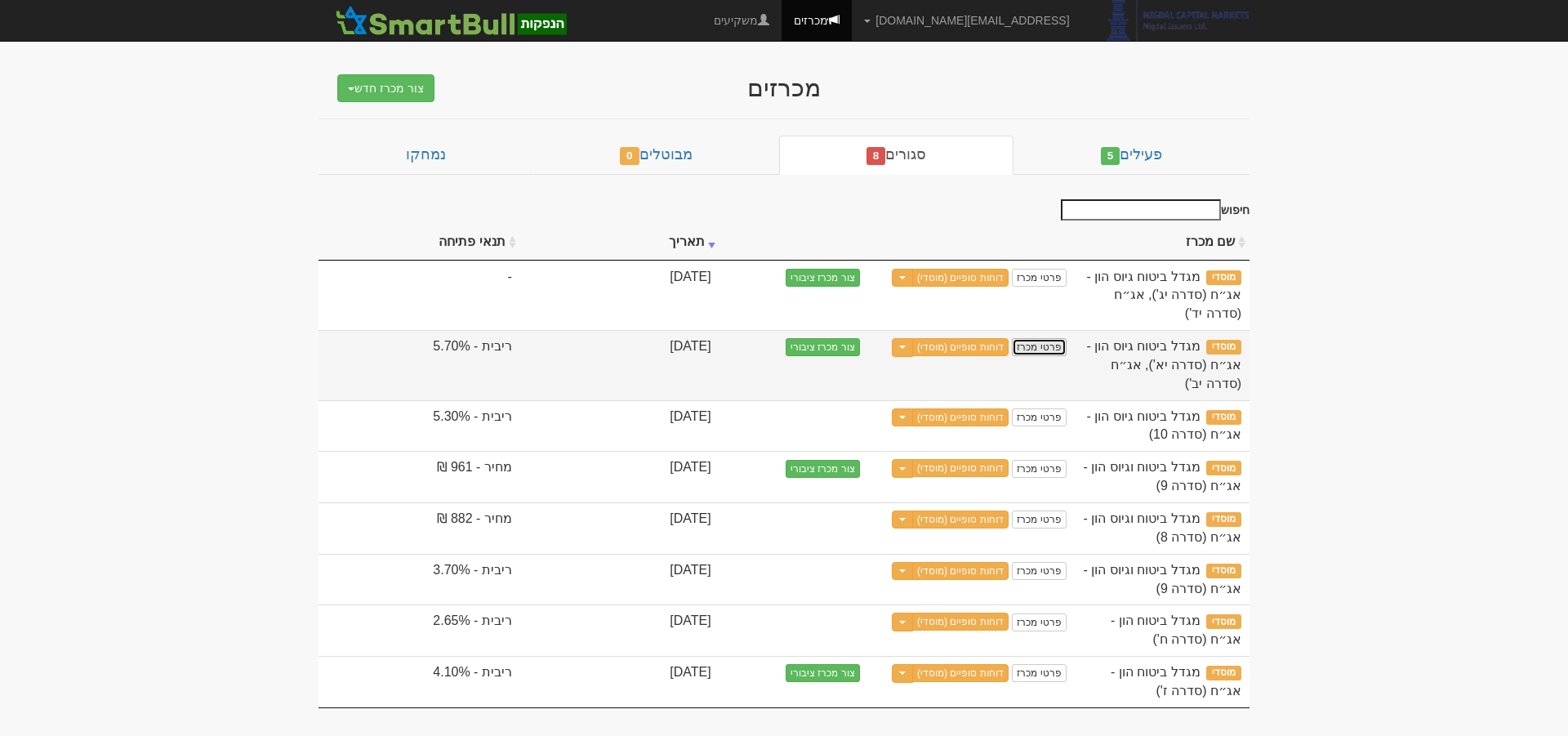
click at [1036, 348] on link "פרטי מכרז" at bounding box center [1038, 347] width 54 height 18
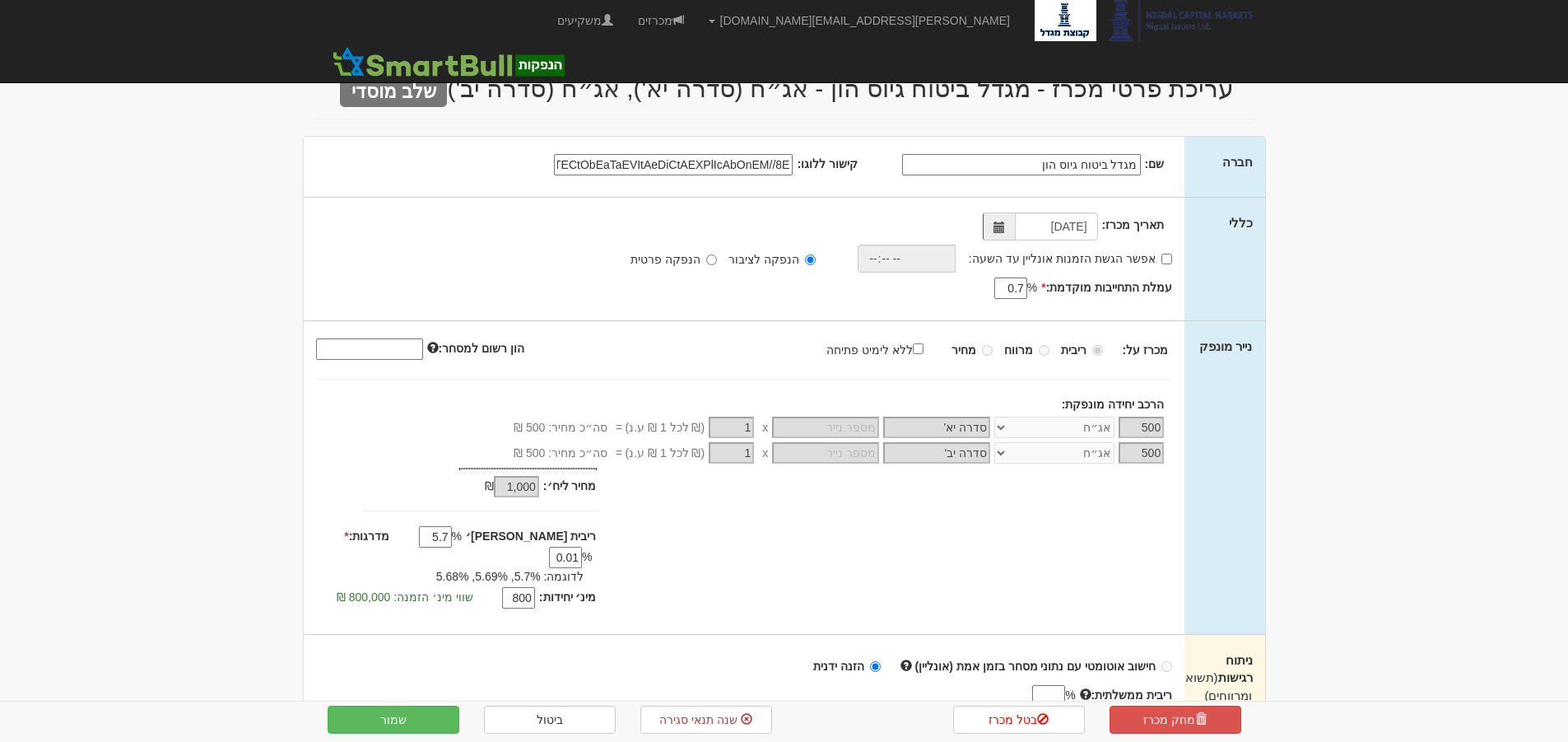
click at [748, 163] on input "קישור ללוגו:" at bounding box center [673, 164] width 239 height 21
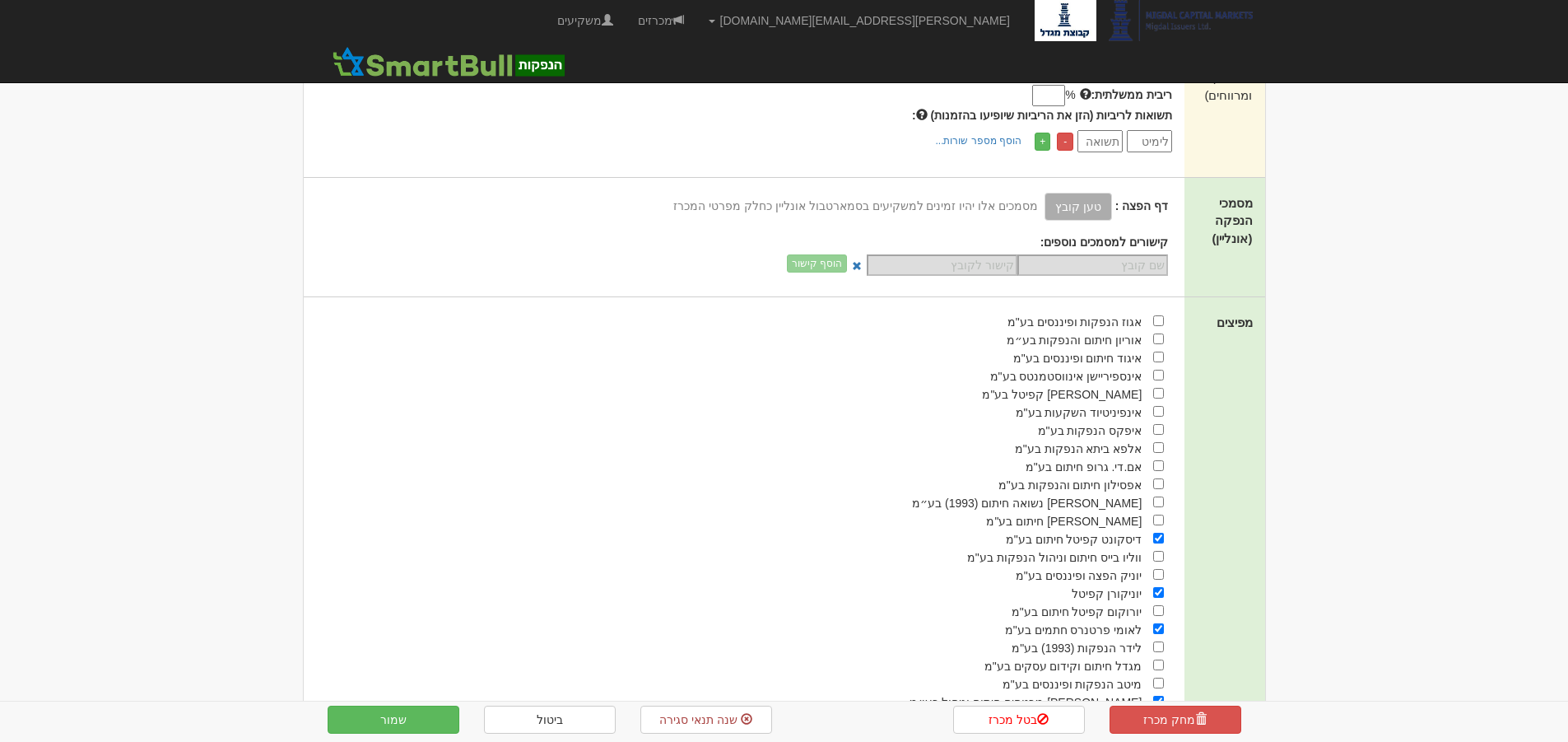
scroll to position [722, 0]
